Goal: Information Seeking & Learning: Learn about a topic

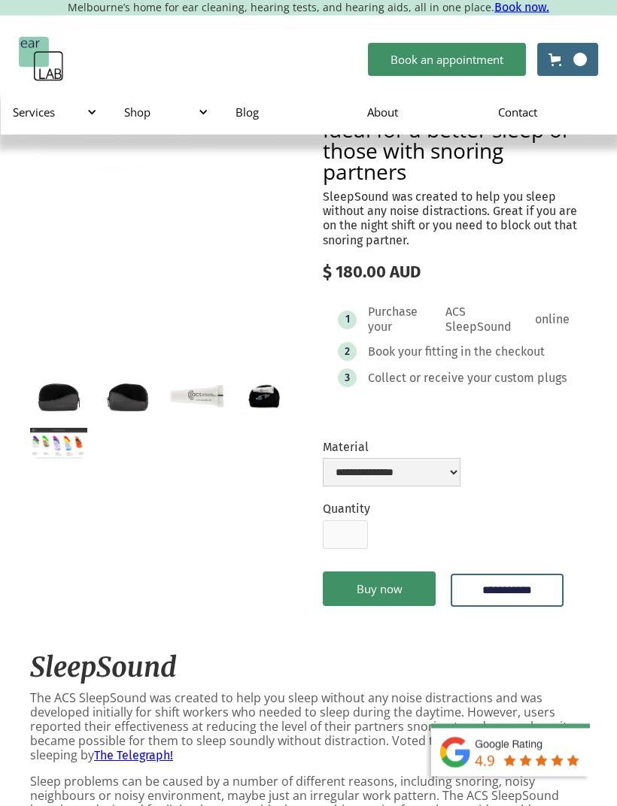
scroll to position [86, 0]
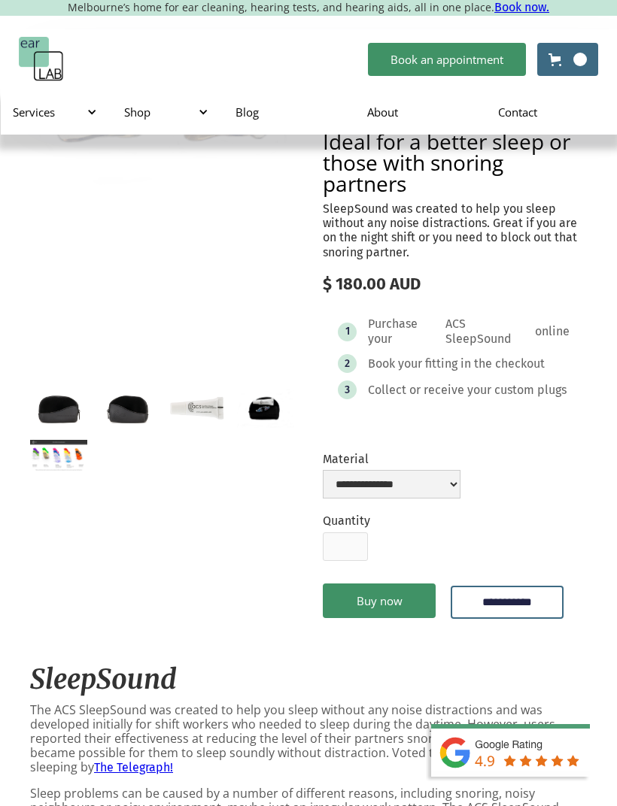
click at [53, 450] on img "open lightbox" at bounding box center [58, 456] width 57 height 32
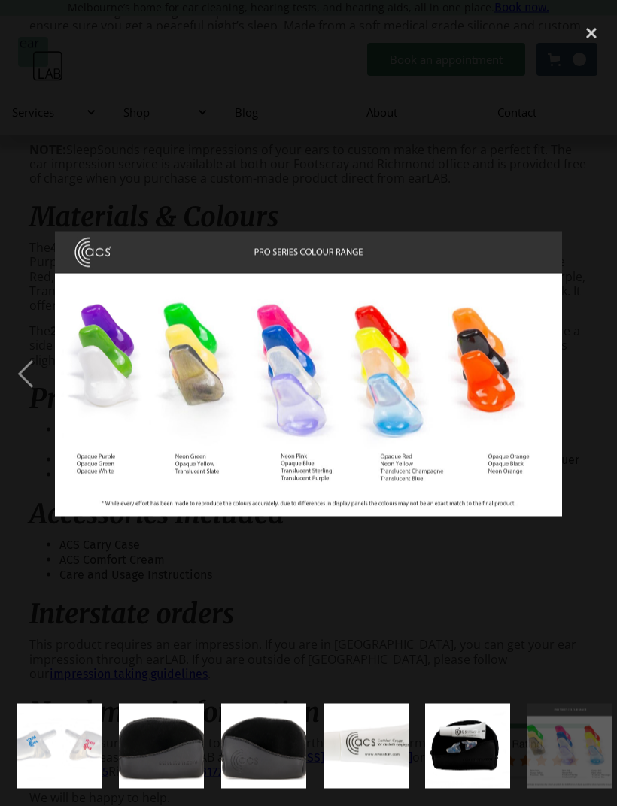
scroll to position [905, 1]
click at [67, 789] on img "show item 1 of 6" at bounding box center [59, 746] width 123 height 85
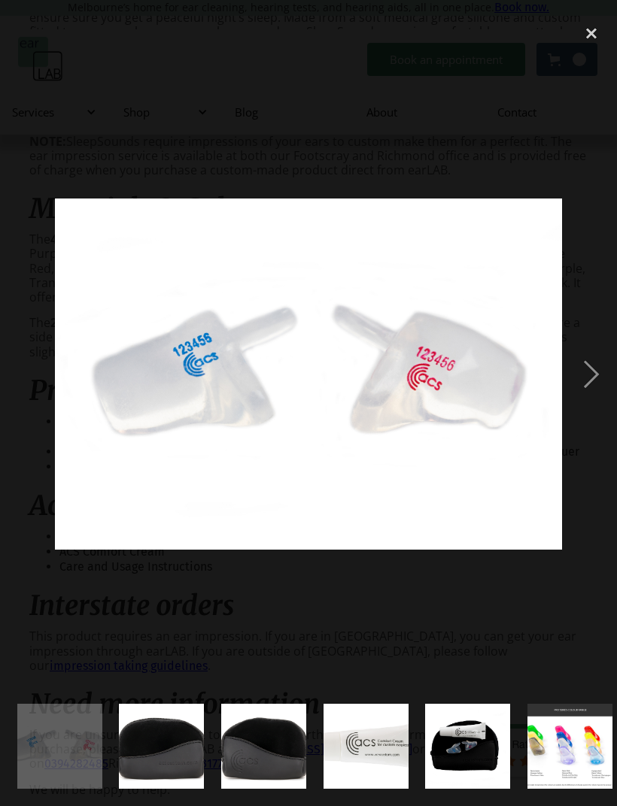
click at [596, 372] on div "next image" at bounding box center [590, 374] width 51 height 714
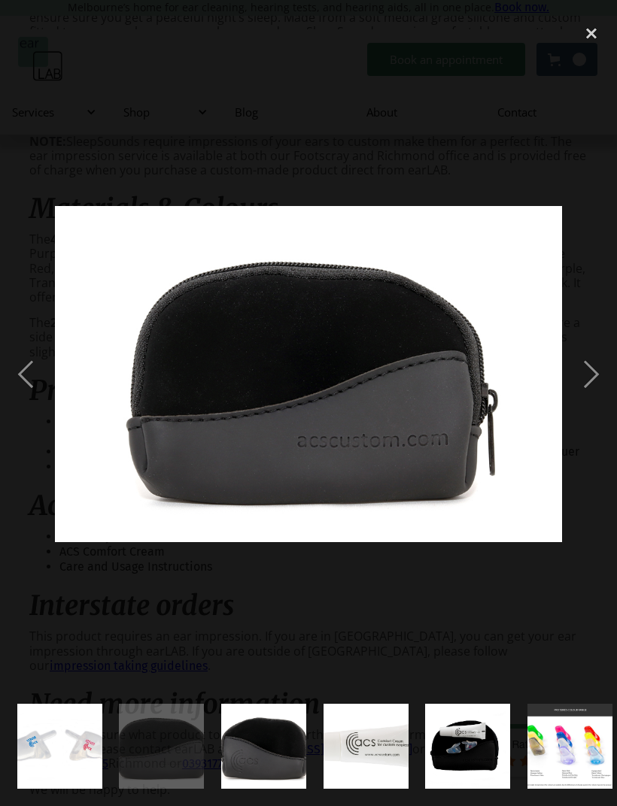
click at [598, 377] on div "next image" at bounding box center [590, 374] width 51 height 714
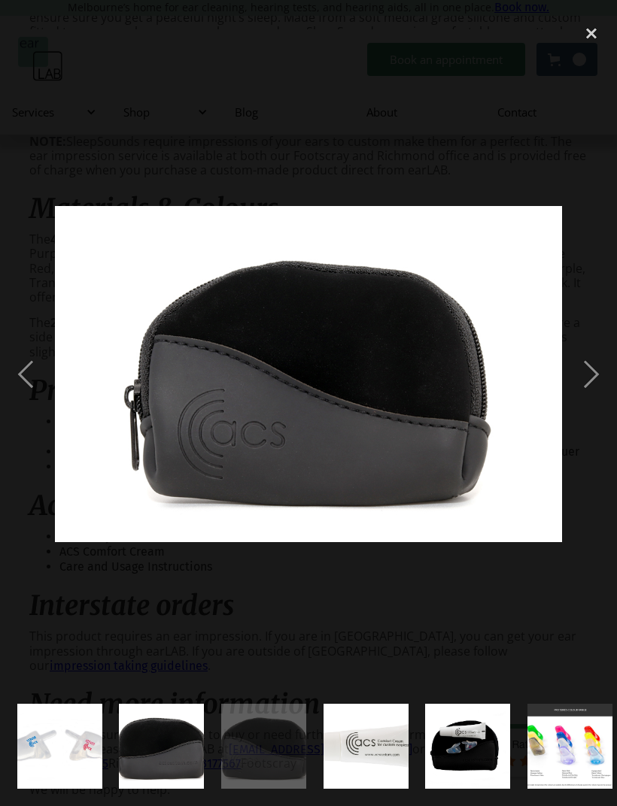
click at [598, 377] on div "next image" at bounding box center [590, 374] width 51 height 714
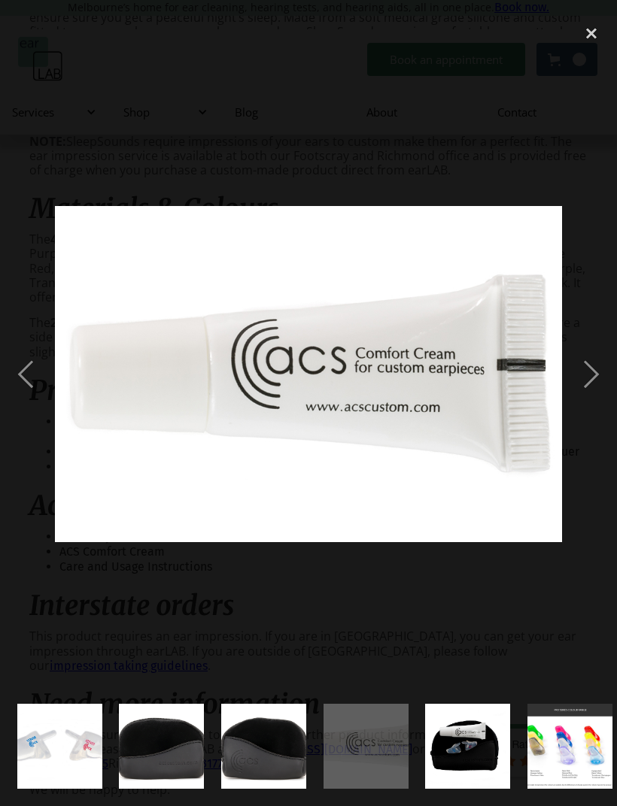
click at [594, 377] on div "next image" at bounding box center [590, 374] width 51 height 714
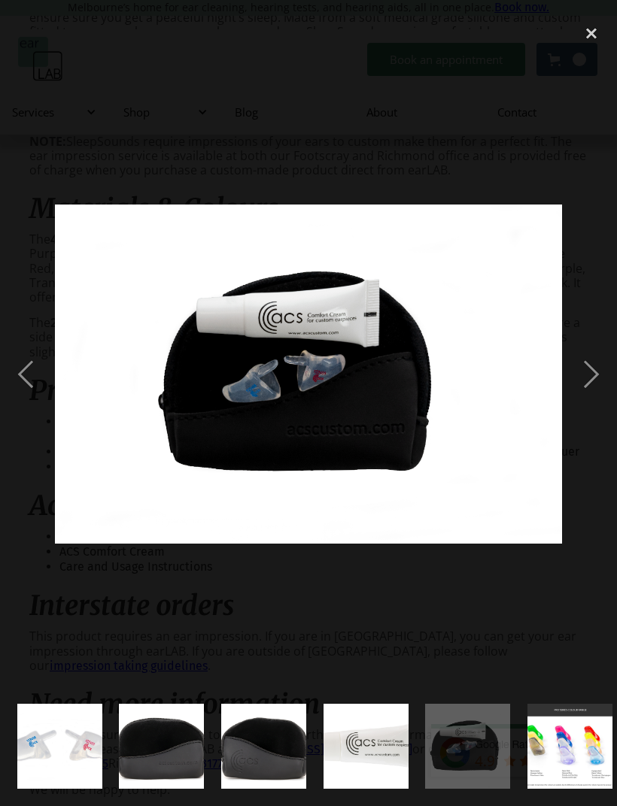
click at [598, 374] on div "next image" at bounding box center [590, 374] width 51 height 714
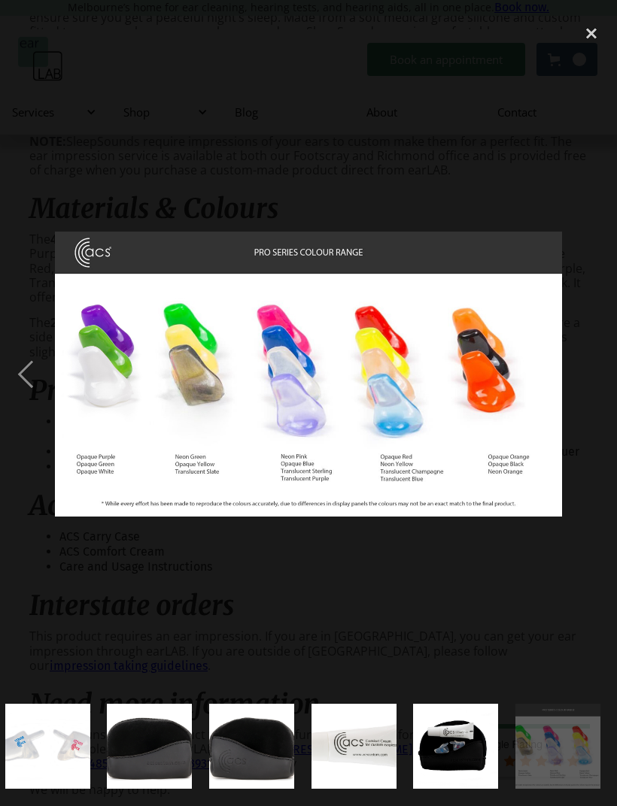
scroll to position [0, 13]
click at [589, 37] on div "close lightbox" at bounding box center [590, 33] width 51 height 33
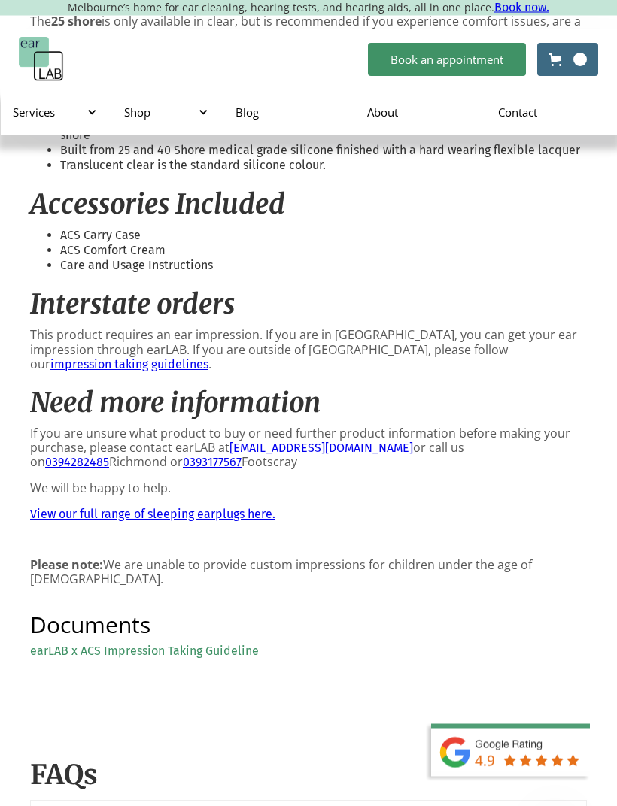
scroll to position [1207, 0]
click at [208, 356] on link "impression taking guidelines" at bounding box center [129, 363] width 158 height 14
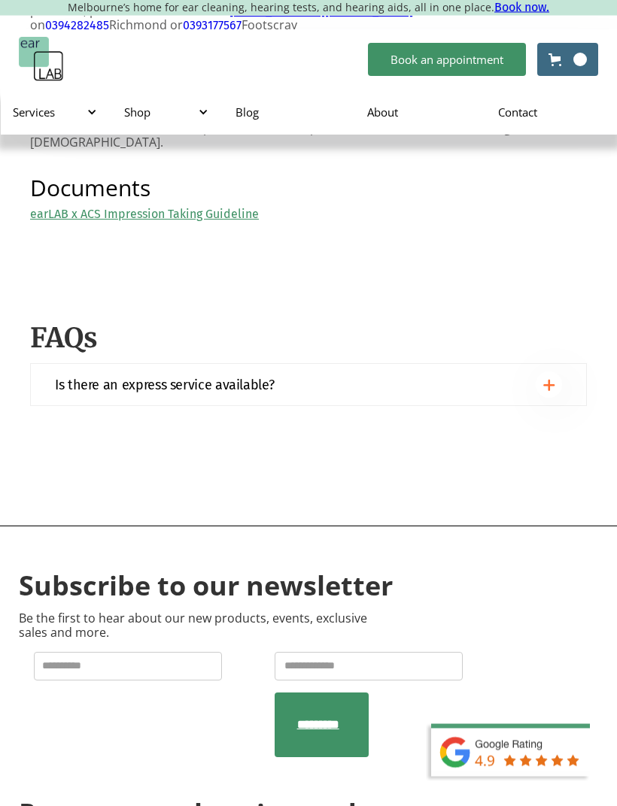
scroll to position [1643, 0]
click at [553, 379] on img at bounding box center [549, 385] width 12 height 12
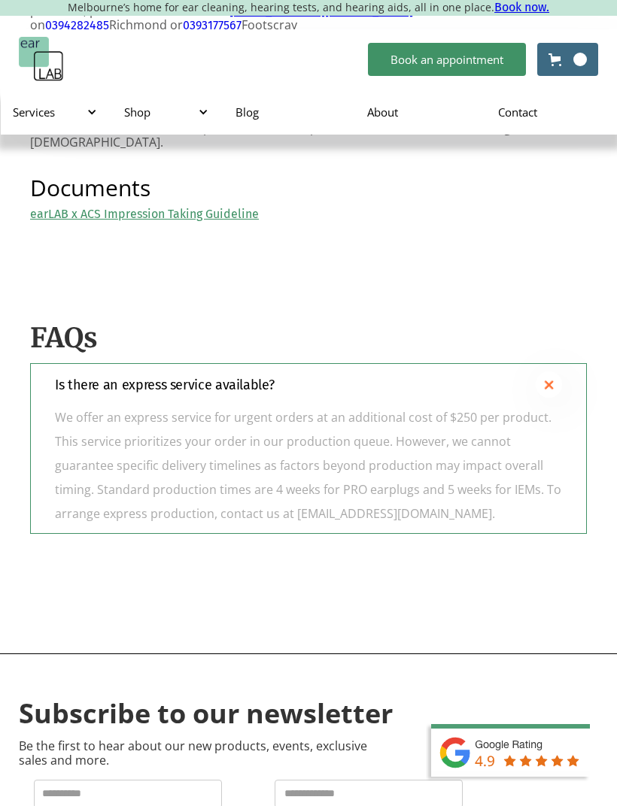
click at [559, 371] on div at bounding box center [548, 384] width 26 height 26
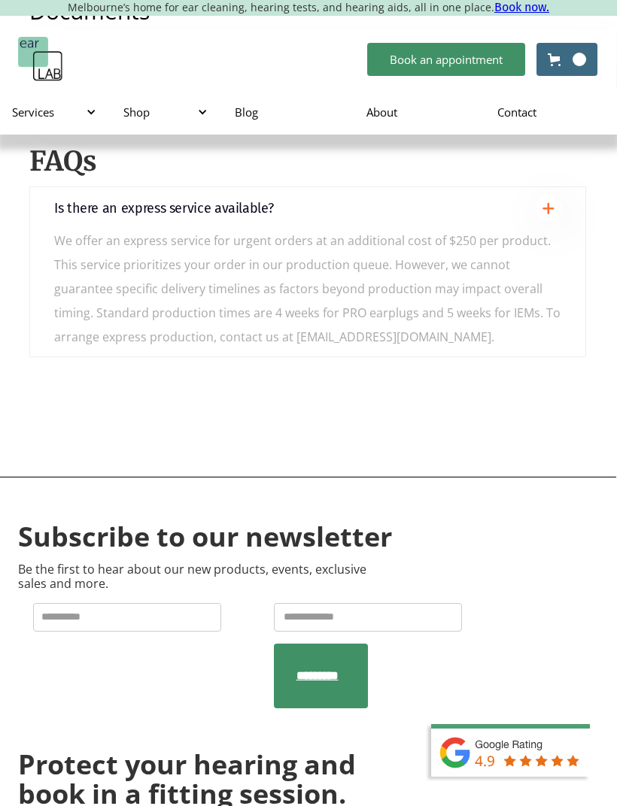
scroll to position [1818, 1]
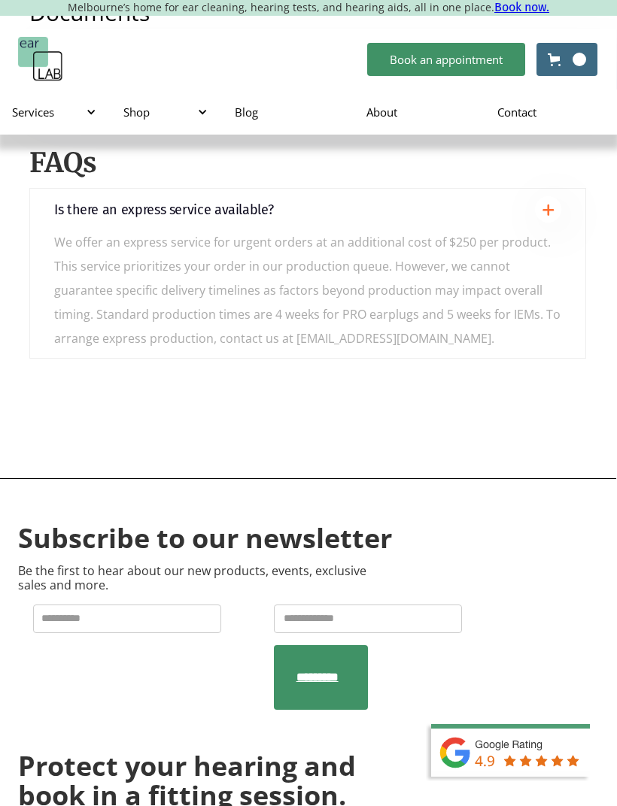
click at [249, 117] on link "Blog" at bounding box center [288, 112] width 131 height 44
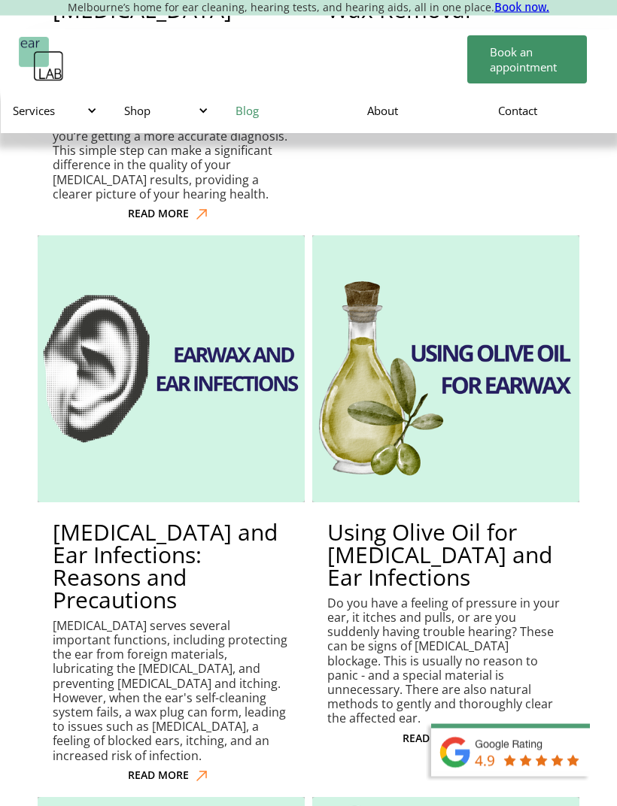
scroll to position [2821, 0]
click at [465, 521] on h2 "Using Olive Oil for Earwax and Ear Infections" at bounding box center [445, 555] width 237 height 68
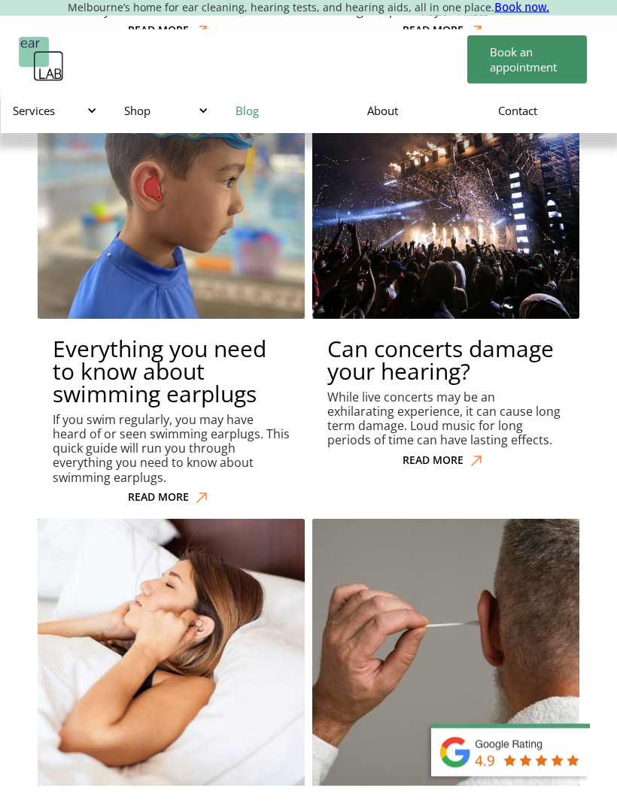
scroll to position [6928, 0]
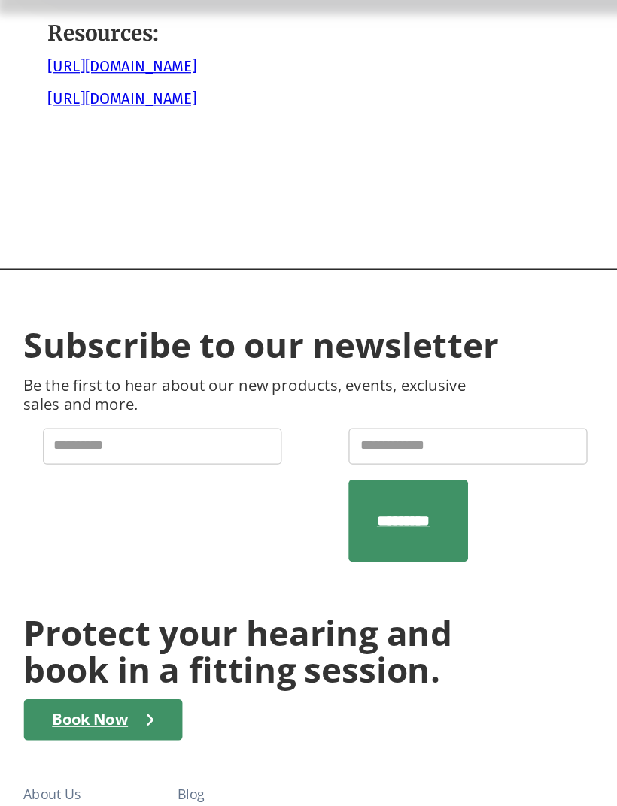
scroll to position [1758, 0]
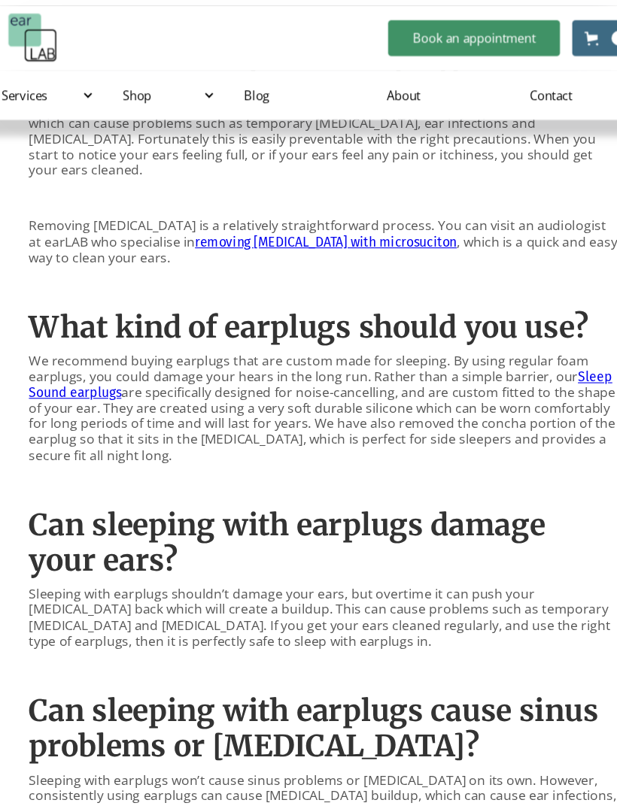
scroll to position [1264, 0]
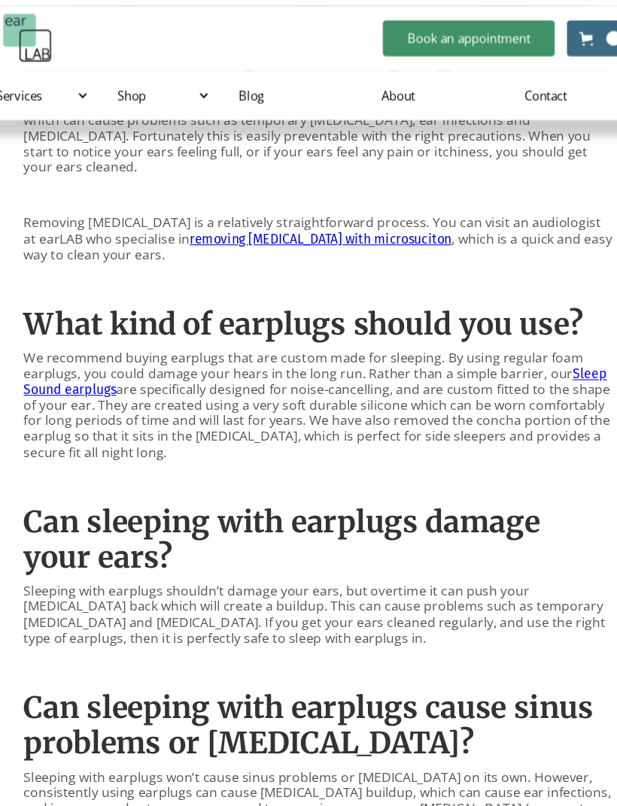
click at [541, 361] on link "Sleep Sound earplugs" at bounding box center [306, 375] width 536 height 29
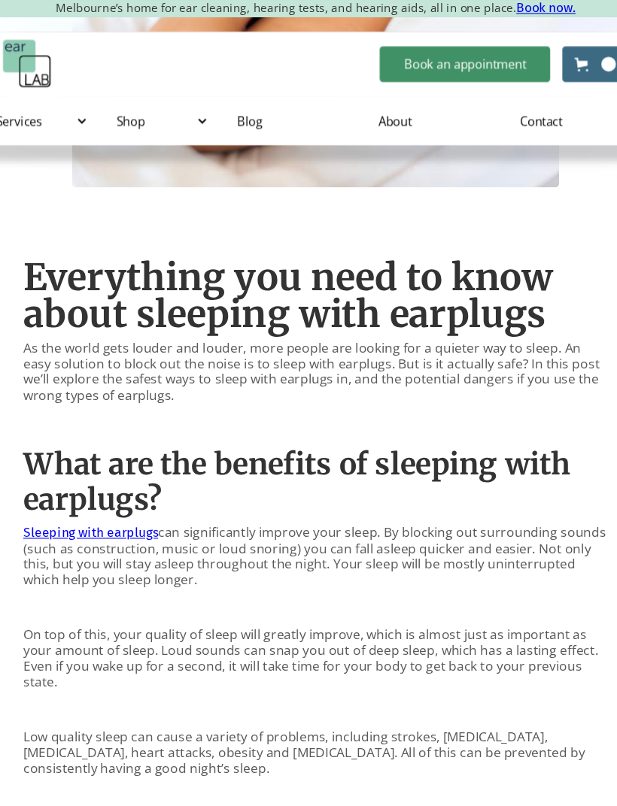
scroll to position [533, 0]
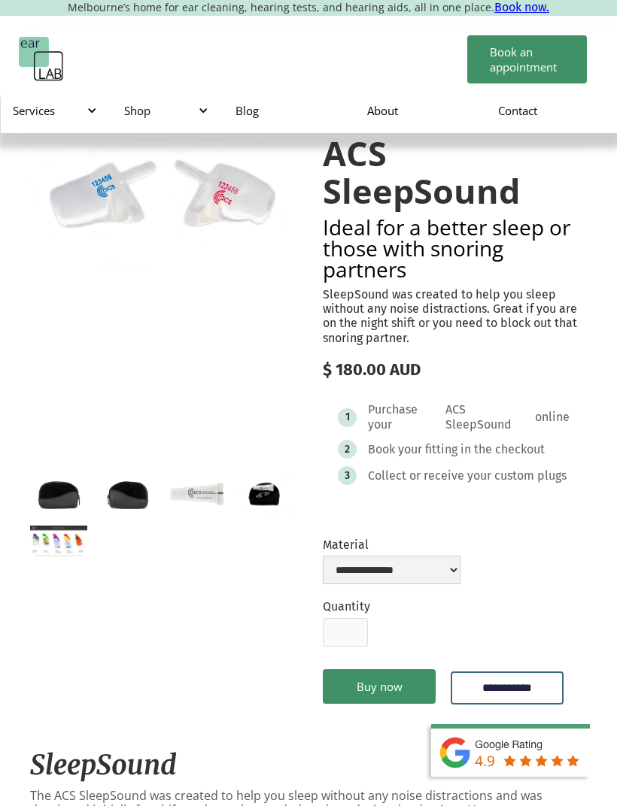
click at [111, 201] on img "open lightbox" at bounding box center [162, 196] width 264 height 183
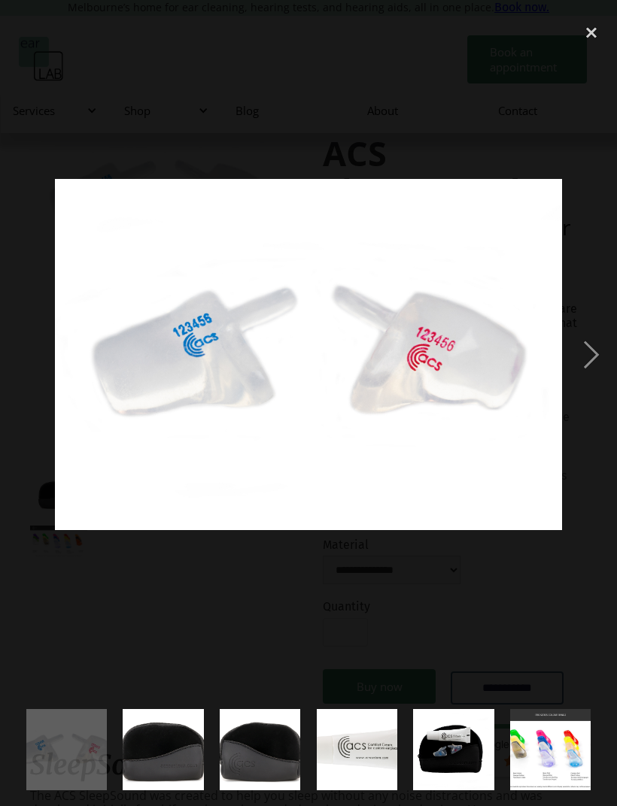
click at [596, 353] on div "next image" at bounding box center [590, 354] width 51 height 677
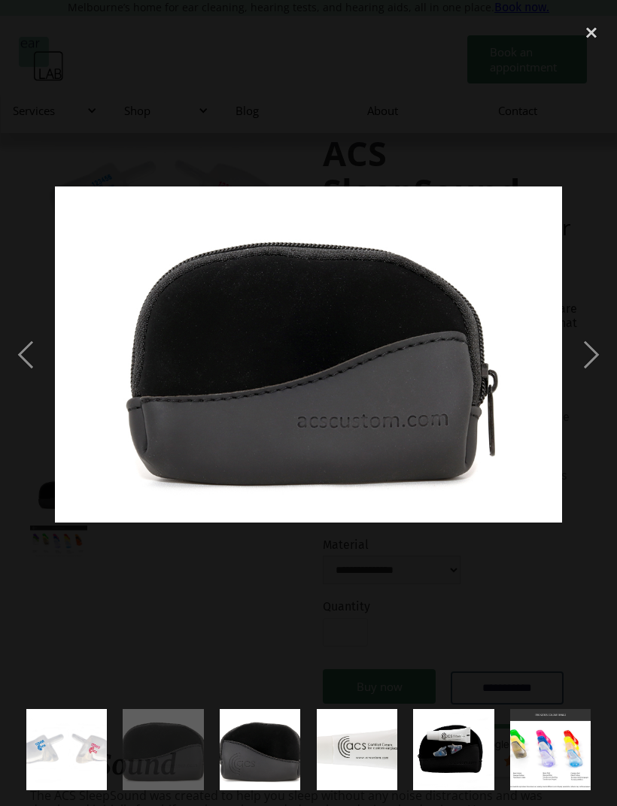
click at [599, 359] on div "next image" at bounding box center [590, 354] width 51 height 677
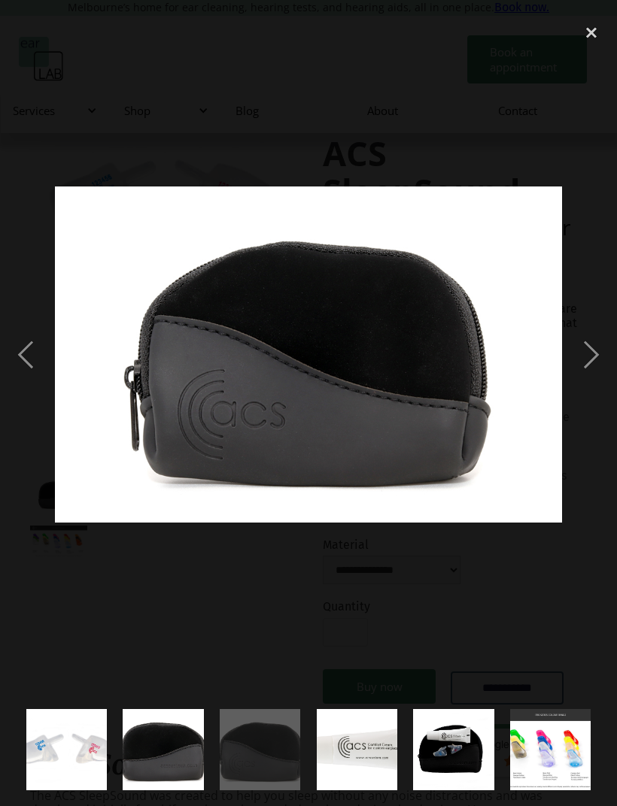
click at [599, 353] on div "next image" at bounding box center [590, 354] width 51 height 677
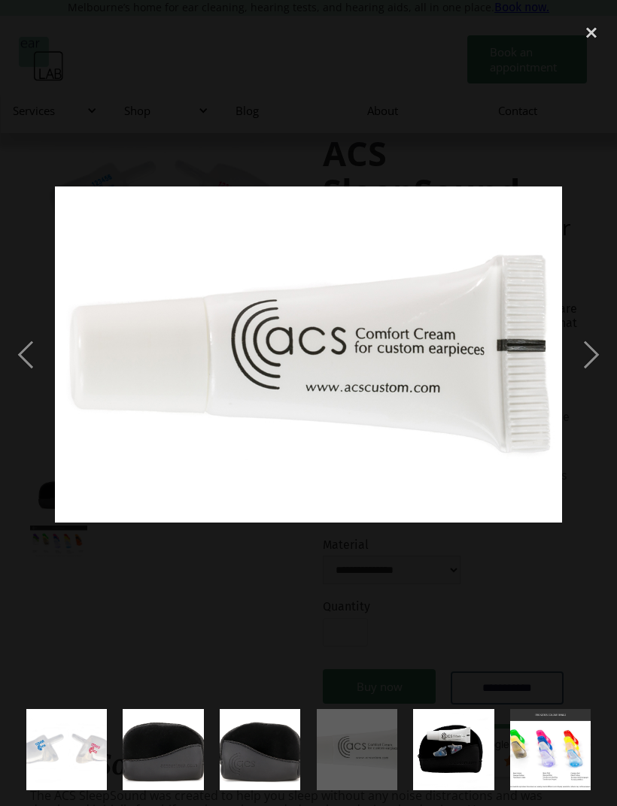
click at [598, 356] on div "next image" at bounding box center [590, 354] width 51 height 677
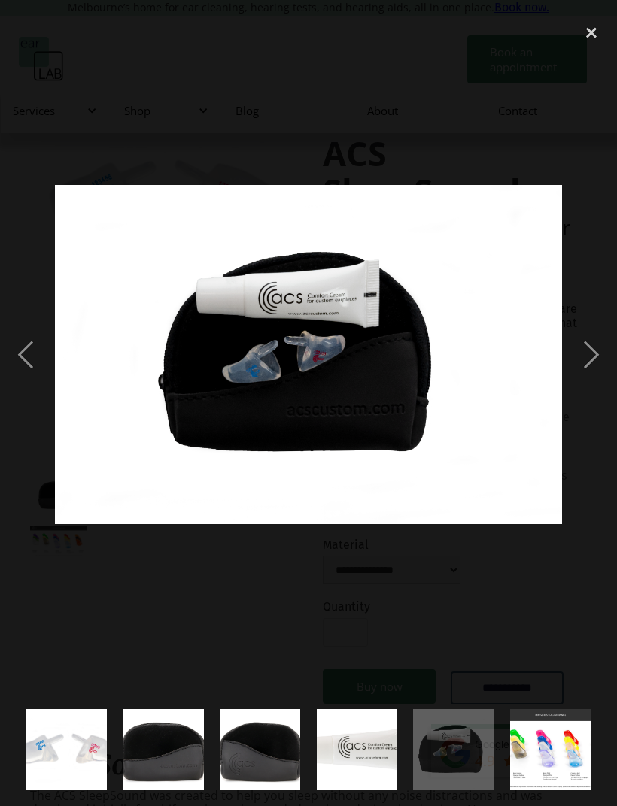
click at [599, 354] on div "next image" at bounding box center [590, 354] width 51 height 677
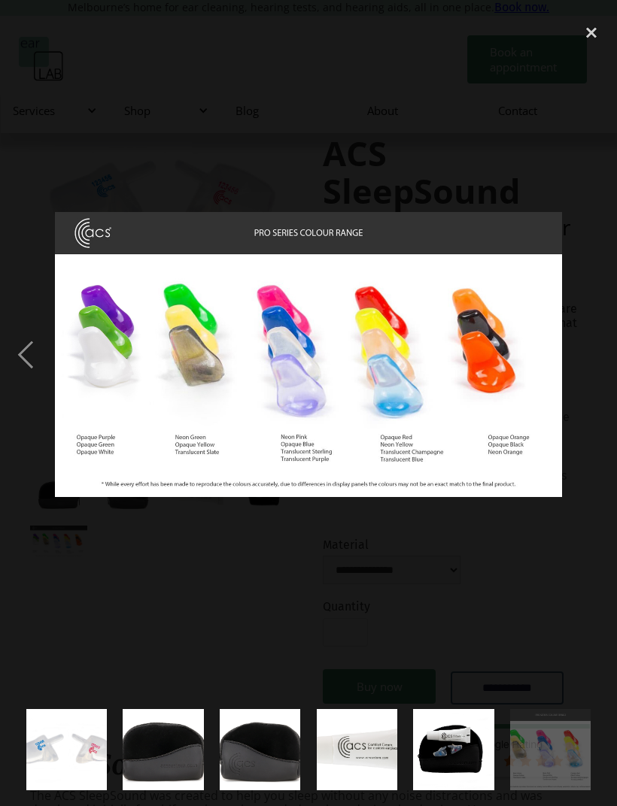
click at [592, 35] on div "close lightbox" at bounding box center [590, 32] width 51 height 33
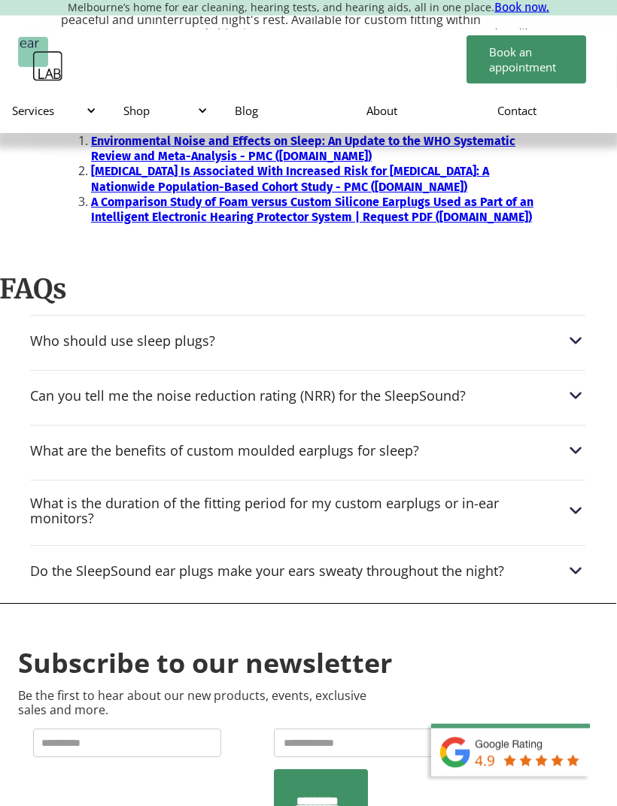
scroll to position [2047, 1]
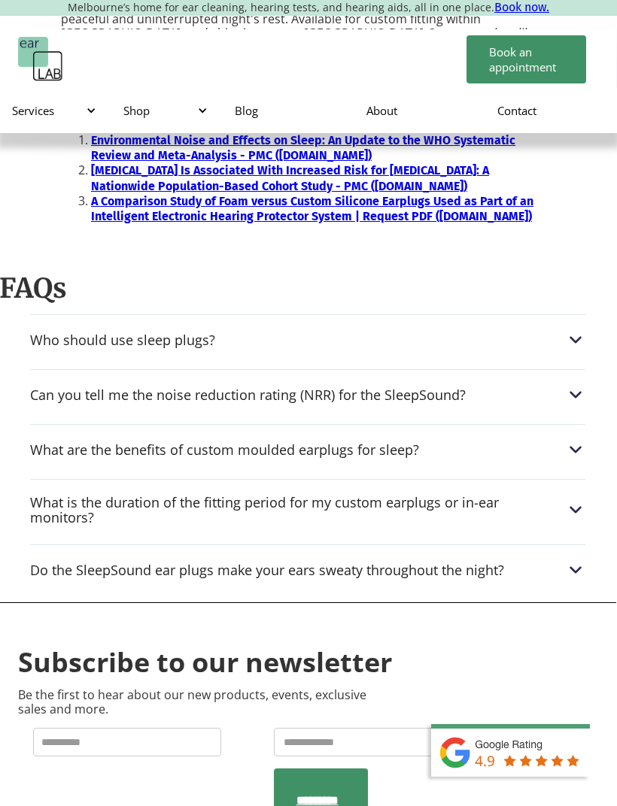
click at [62, 495] on div "What is the duration of the fitting period for my custom earplugs or in-ear mon…" at bounding box center [297, 510] width 535 height 30
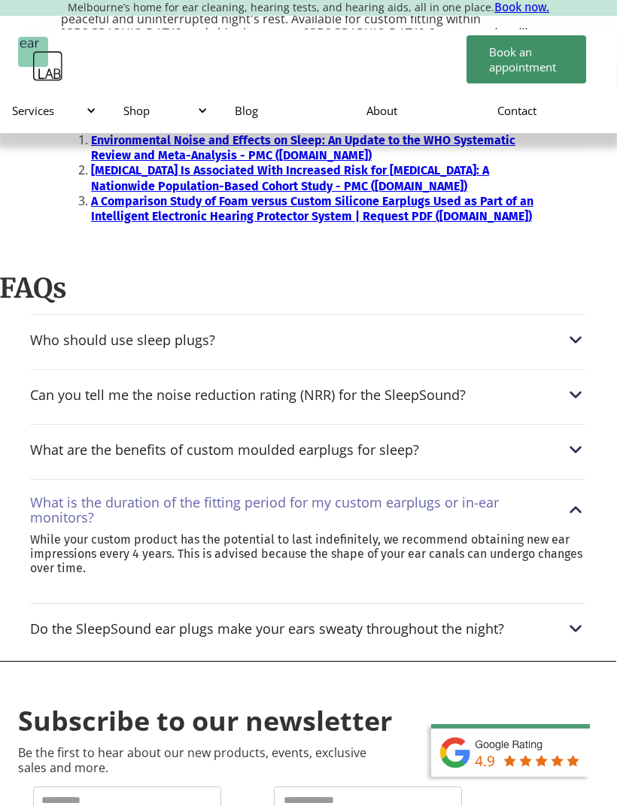
click at [38, 495] on div "What is the duration of the fitting period for my custom earplugs or in-ear mon…" at bounding box center [297, 510] width 535 height 30
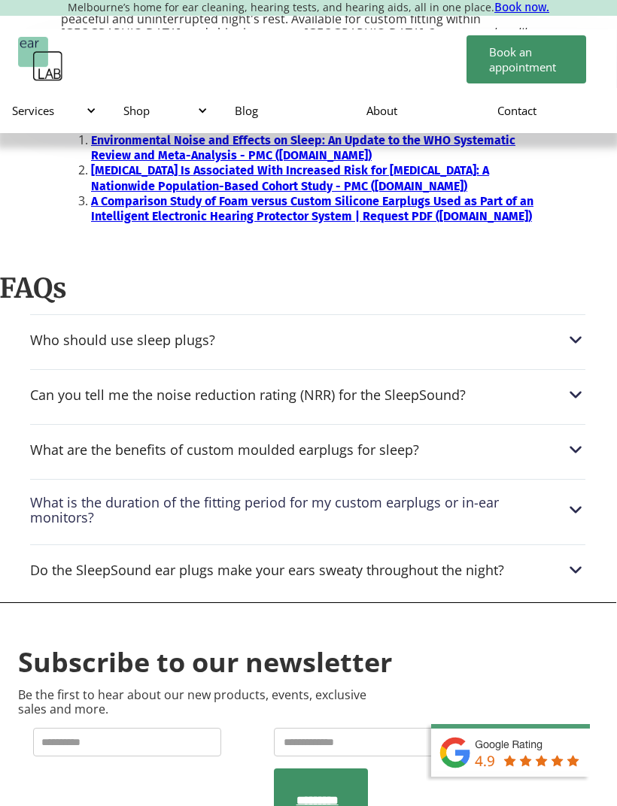
click at [72, 562] on div "Do the SleepSound ear plugs make your ears sweaty throughout the night?" at bounding box center [267, 569] width 474 height 15
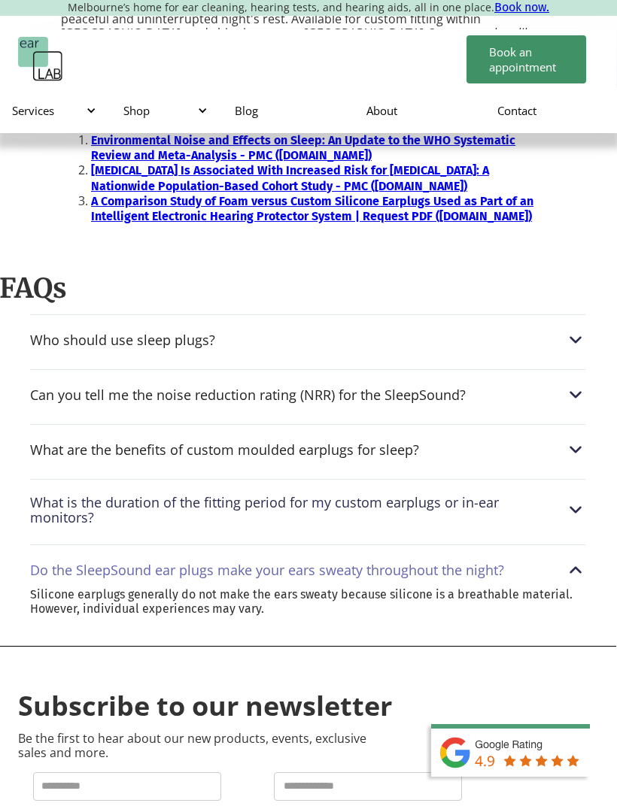
click at [56, 562] on div "Do the SleepSound ear plugs make your ears sweaty throughout the night?" at bounding box center [267, 569] width 474 height 15
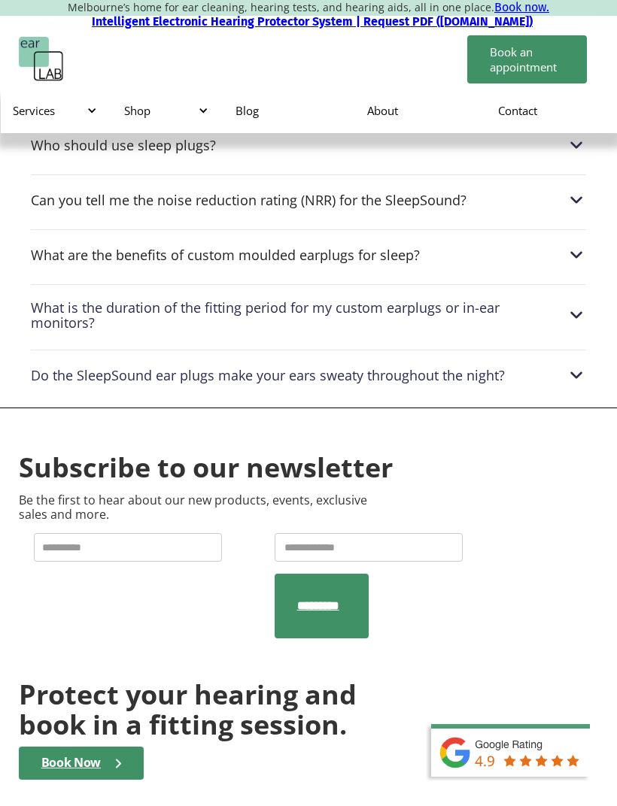
scroll to position [2239, 0]
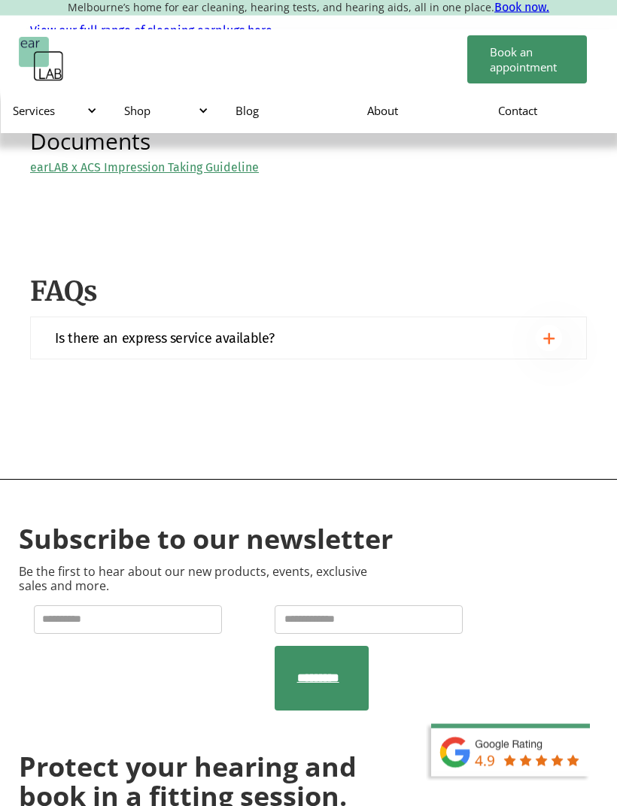
scroll to position [1690, 0]
